Goal: Check status: Check status

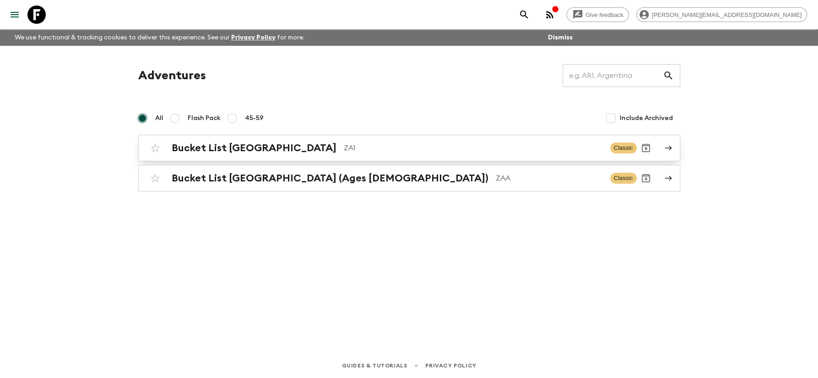
click at [241, 148] on h2 "Bucket List [GEOGRAPHIC_DATA]" at bounding box center [254, 148] width 165 height 12
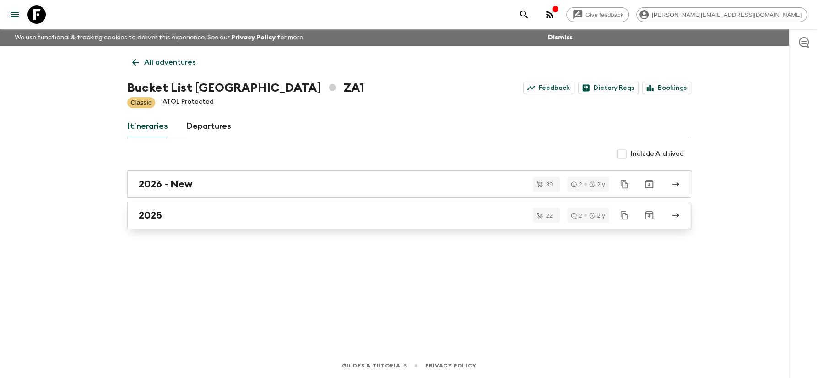
click at [164, 212] on div "2025" at bounding box center [401, 215] width 524 height 12
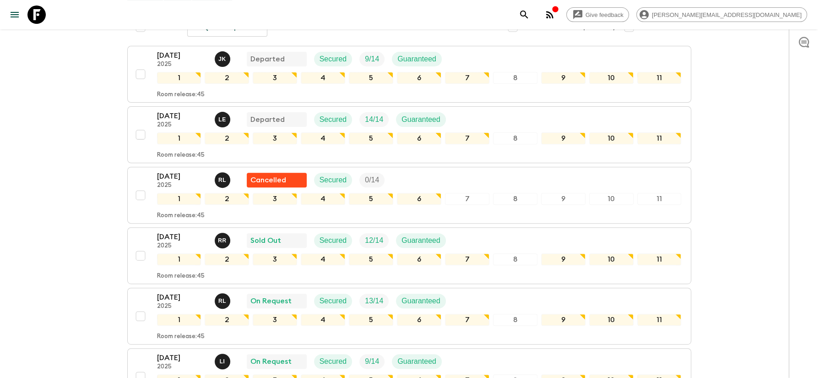
scroll to position [246, 0]
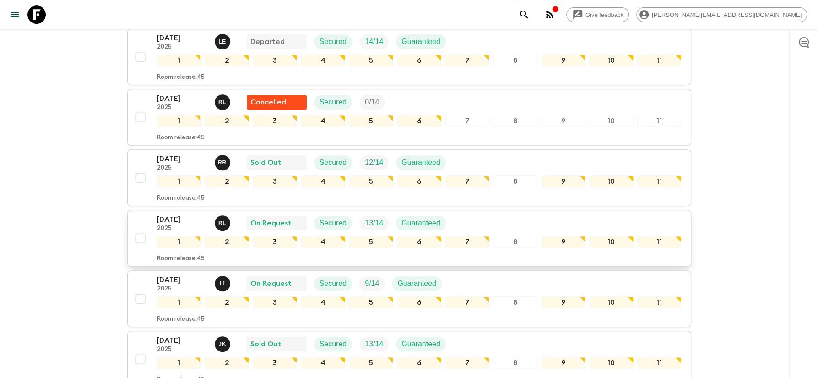
click at [162, 214] on p "[DATE]" at bounding box center [182, 219] width 50 height 11
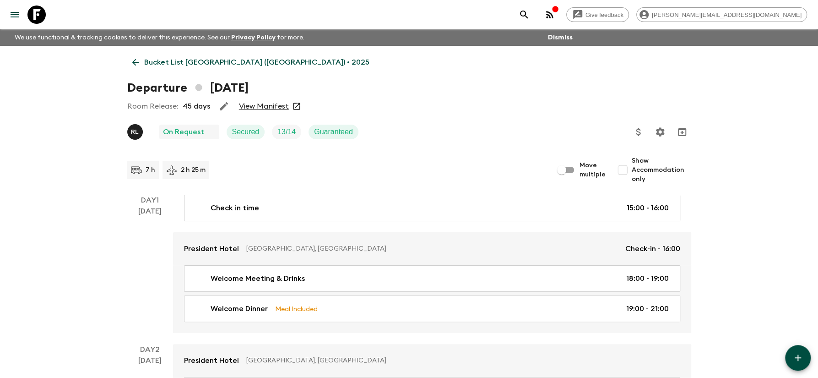
click at [251, 109] on link "View Manifest" at bounding box center [264, 106] width 50 height 9
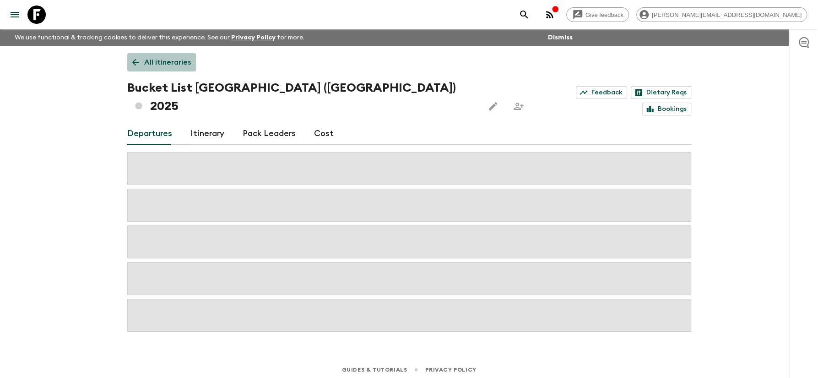
click at [171, 63] on p "All itineraries" at bounding box center [167, 62] width 47 height 11
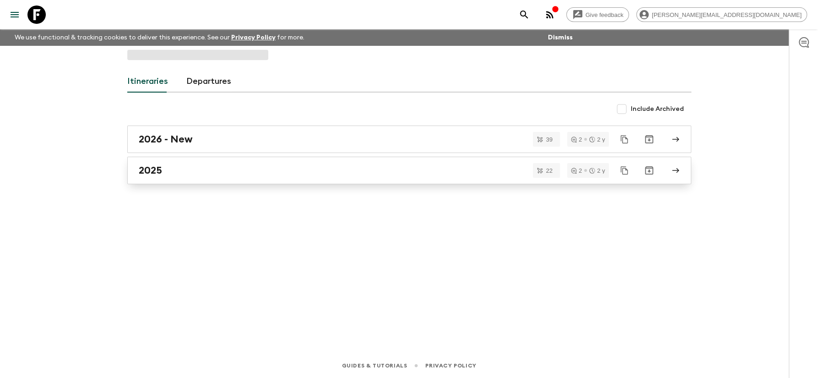
click at [158, 167] on h2 "2025" at bounding box center [150, 170] width 23 height 12
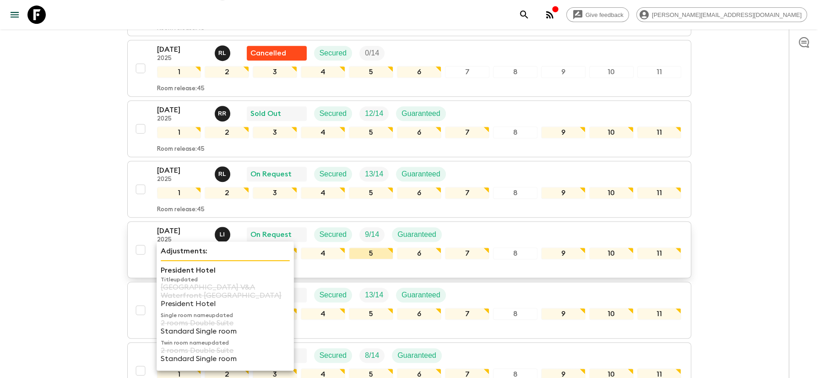
scroll to position [387, 0]
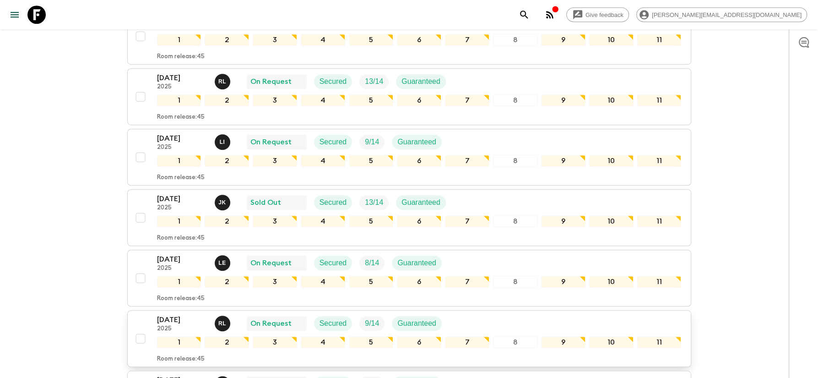
click at [171, 314] on p "[DATE]" at bounding box center [182, 319] width 50 height 11
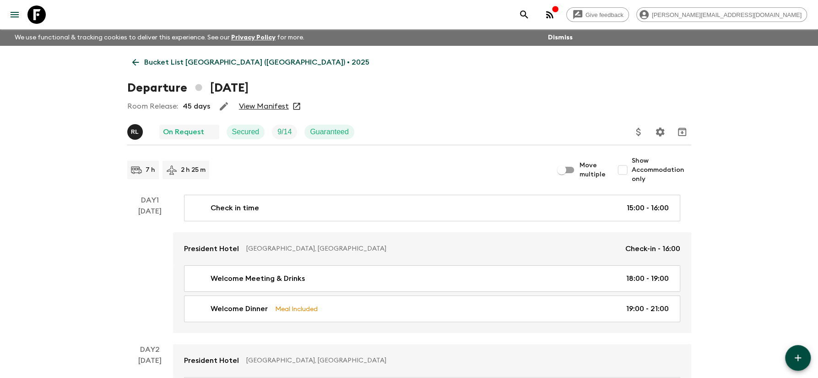
click at [268, 109] on link "View Manifest" at bounding box center [264, 106] width 50 height 9
click at [208, 60] on p "Bucket List [GEOGRAPHIC_DATA] ([GEOGRAPHIC_DATA]) • 2025" at bounding box center [256, 62] width 225 height 11
